Goal: Navigation & Orientation: Find specific page/section

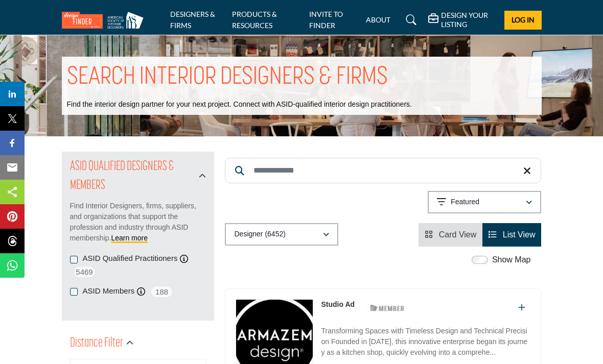
click at [255, 17] on link "PRODUCTS & RESOURCES" at bounding box center [254, 20] width 45 height 20
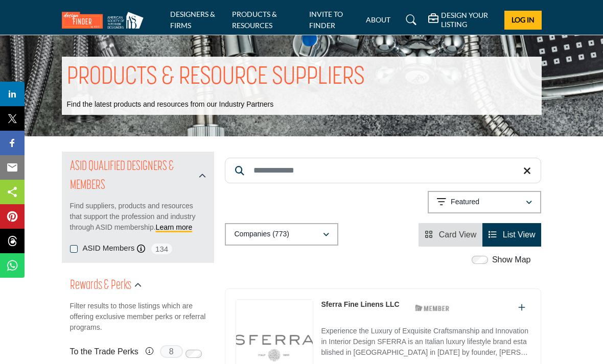
click at [190, 16] on link "DESIGNERS & FIRMS" at bounding box center [192, 20] width 45 height 20
click at [86, 20] on img at bounding box center [105, 20] width 87 height 17
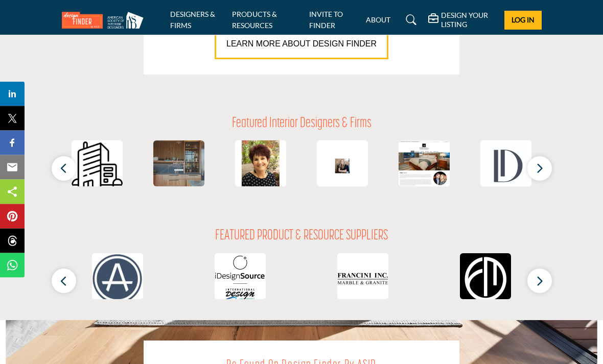
scroll to position [913, 0]
click at [546, 278] on button "button" at bounding box center [540, 281] width 25 height 25
click at [545, 282] on button "button" at bounding box center [540, 281] width 25 height 25
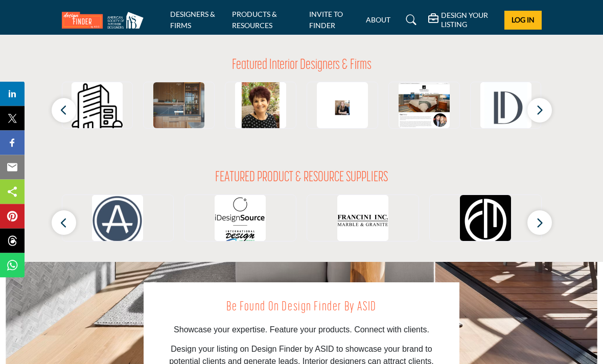
scroll to position [972, 0]
click at [546, 224] on button "button" at bounding box center [540, 223] width 25 height 25
click at [544, 223] on button "button" at bounding box center [540, 223] width 25 height 25
click at [547, 221] on button "button" at bounding box center [540, 223] width 25 height 25
click at [549, 229] on button "button" at bounding box center [540, 223] width 25 height 25
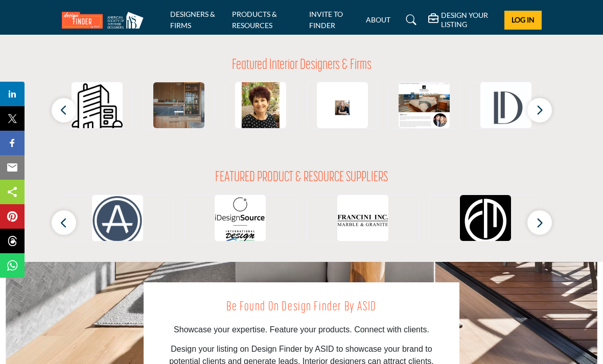
click at [542, 110] on icon "button" at bounding box center [540, 110] width 8 height 13
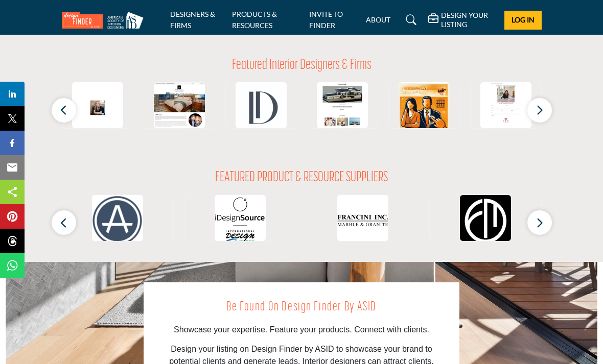
click at [538, 223] on icon "button" at bounding box center [540, 223] width 8 height 13
click at [542, 107] on icon "button" at bounding box center [540, 110] width 8 height 13
click at [538, 105] on icon "button" at bounding box center [540, 110] width 8 height 13
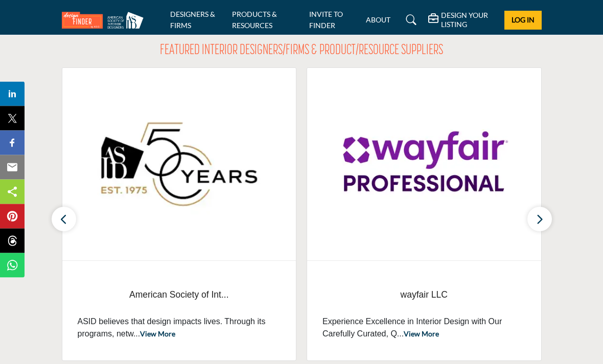
click at [415, 17] on icon at bounding box center [411, 20] width 10 height 10
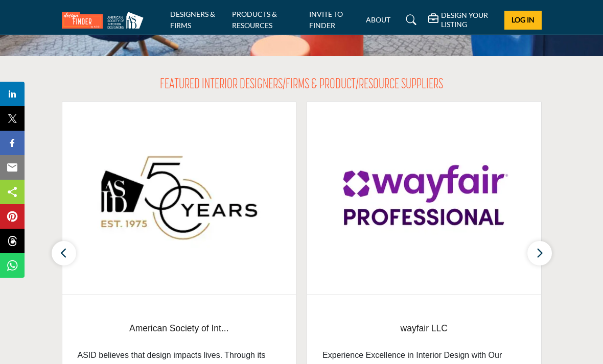
click at [523, 19] on span "Log In" at bounding box center [523, 19] width 23 height 9
